Goal: Check status

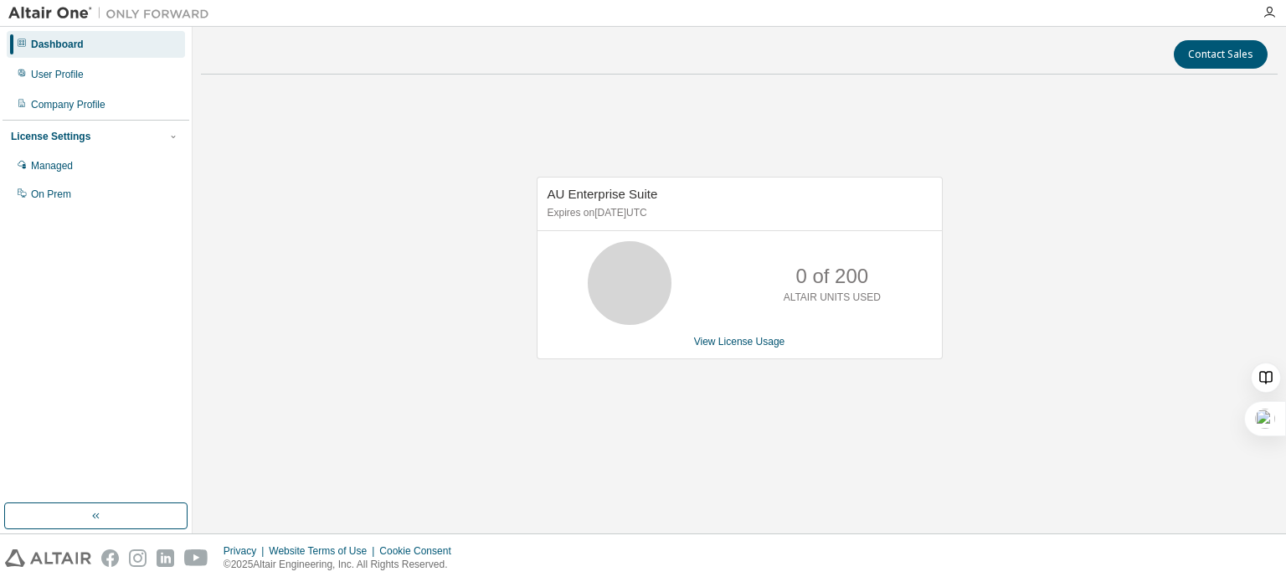
click at [610, 212] on p "Expires on [DATE] UTC" at bounding box center [738, 213] width 380 height 14
click at [609, 212] on p "Expires on [DATE] UTC" at bounding box center [738, 213] width 380 height 14
click at [468, 223] on div "AU Enterprise Suite Expires on [DATE] UTC 0 of 200 ALTAIR UNITS USED View Licen…" at bounding box center [739, 277] width 1077 height 379
